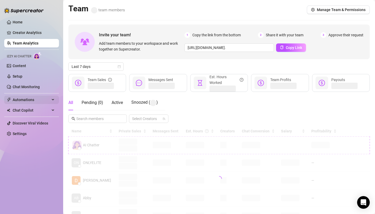
click at [38, 96] on span "Automations" at bounding box center [31, 100] width 37 height 8
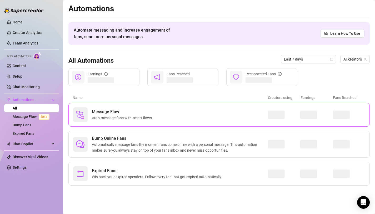
click at [113, 118] on span "Auto-message fans with smart flows." at bounding box center [123, 118] width 63 height 6
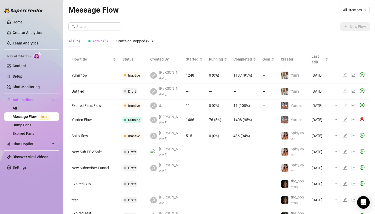
click at [96, 40] on span "Active (6)" at bounding box center [100, 41] width 16 height 4
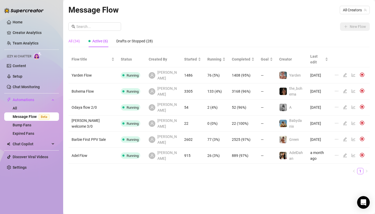
click at [79, 38] on div "All (34)" at bounding box center [74, 41] width 12 height 12
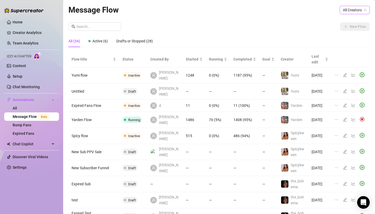
click at [350, 11] on span "All Creators" at bounding box center [355, 10] width 24 height 8
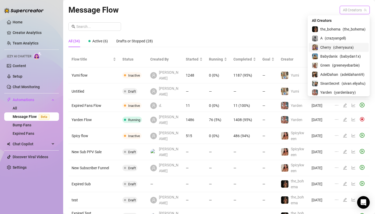
click at [327, 47] on span "Cherry" at bounding box center [325, 47] width 11 height 6
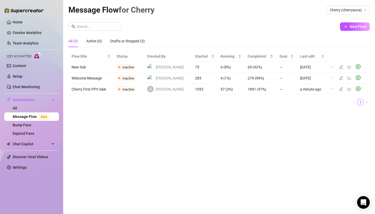
click at [344, 89] on div at bounding box center [347, 89] width 32 height 6
click at [348, 89] on icon "line-chart" at bounding box center [350, 89] width 4 height 4
